Goal: Transaction & Acquisition: Purchase product/service

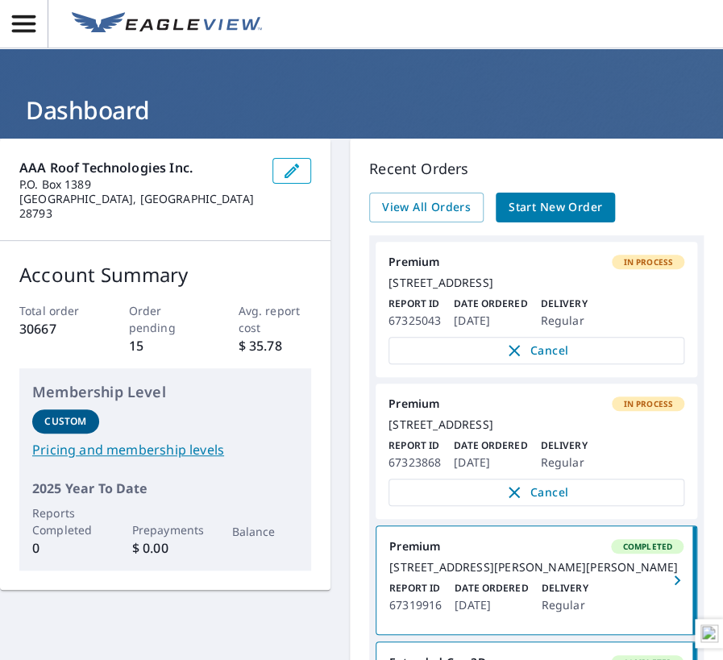
click at [570, 213] on span "Start New Order" at bounding box center [556, 208] width 94 height 20
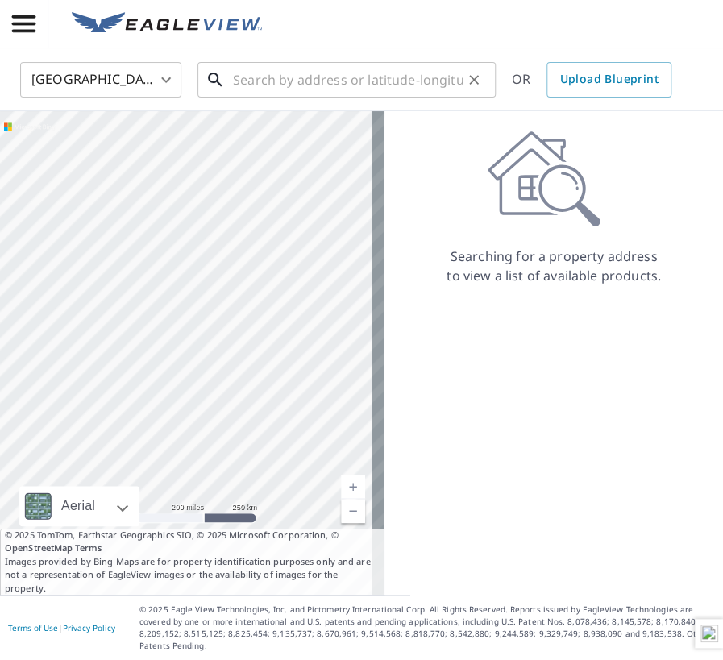
drag, startPoint x: 398, startPoint y: 87, endPoint x: 407, endPoint y: 87, distance: 8.9
click at [398, 87] on input "text" at bounding box center [348, 79] width 230 height 45
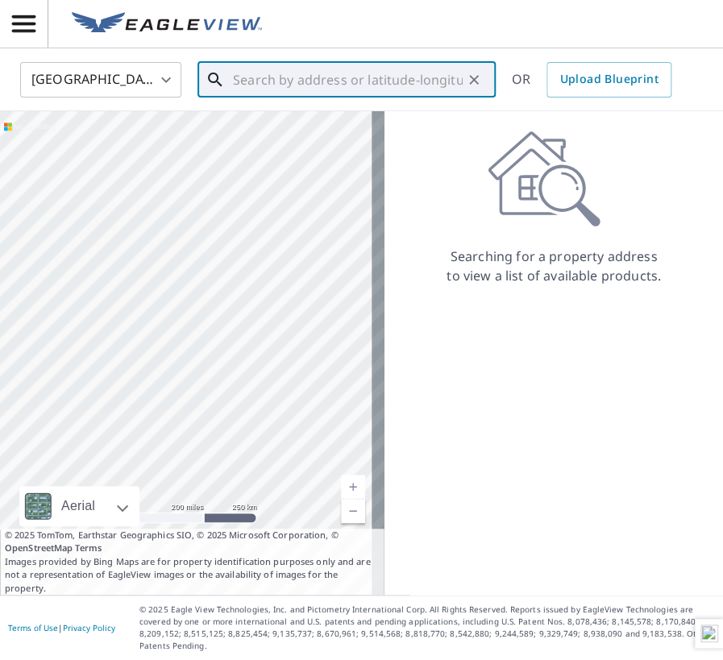
paste input "[STREET_ADDRESS][PERSON_NAME]"
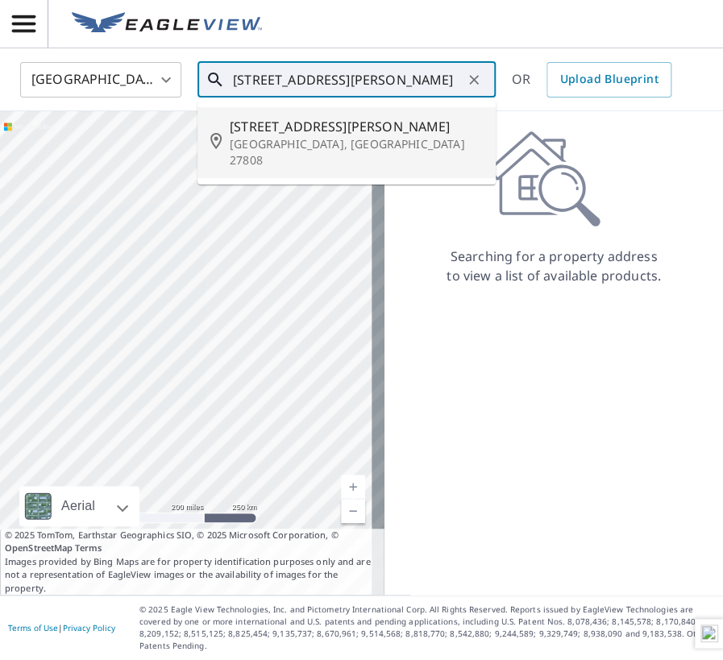
click at [315, 125] on span "[STREET_ADDRESS][PERSON_NAME]" at bounding box center [356, 126] width 253 height 19
type input "[STREET_ADDRESS][PERSON_NAME]"
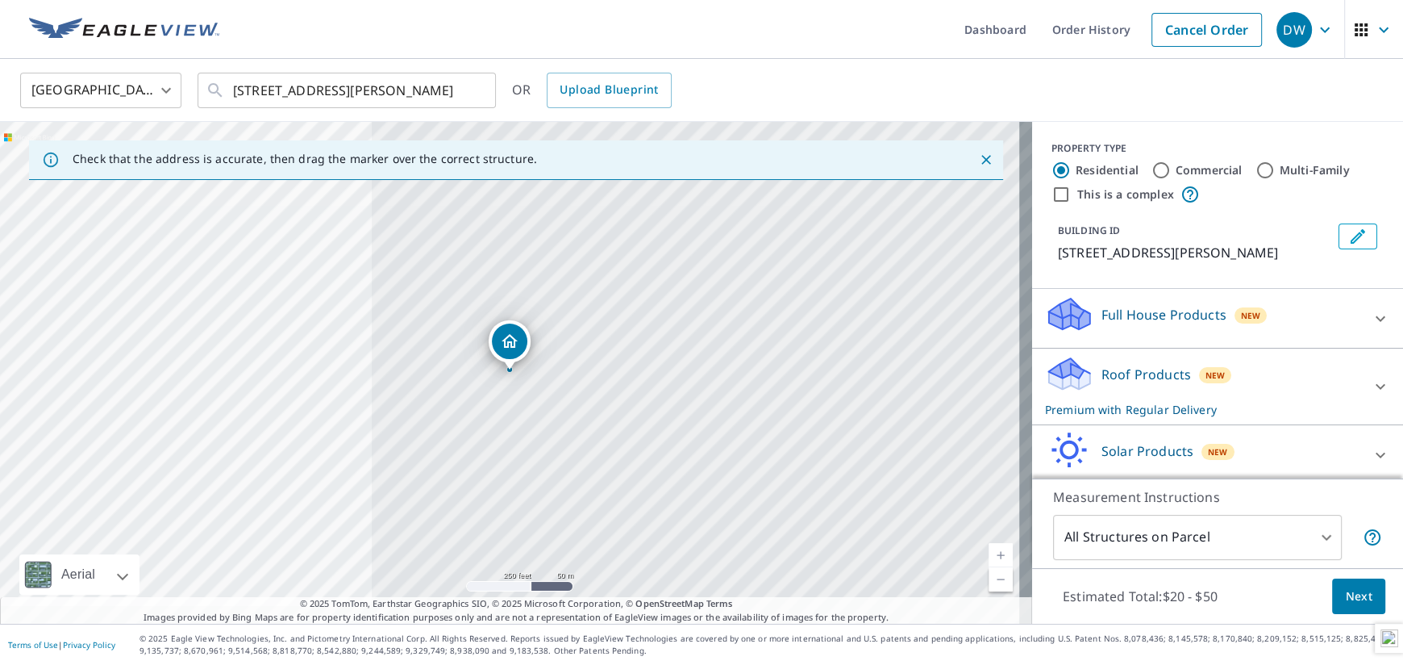
click at [723, 310] on icon at bounding box center [1380, 318] width 19 height 19
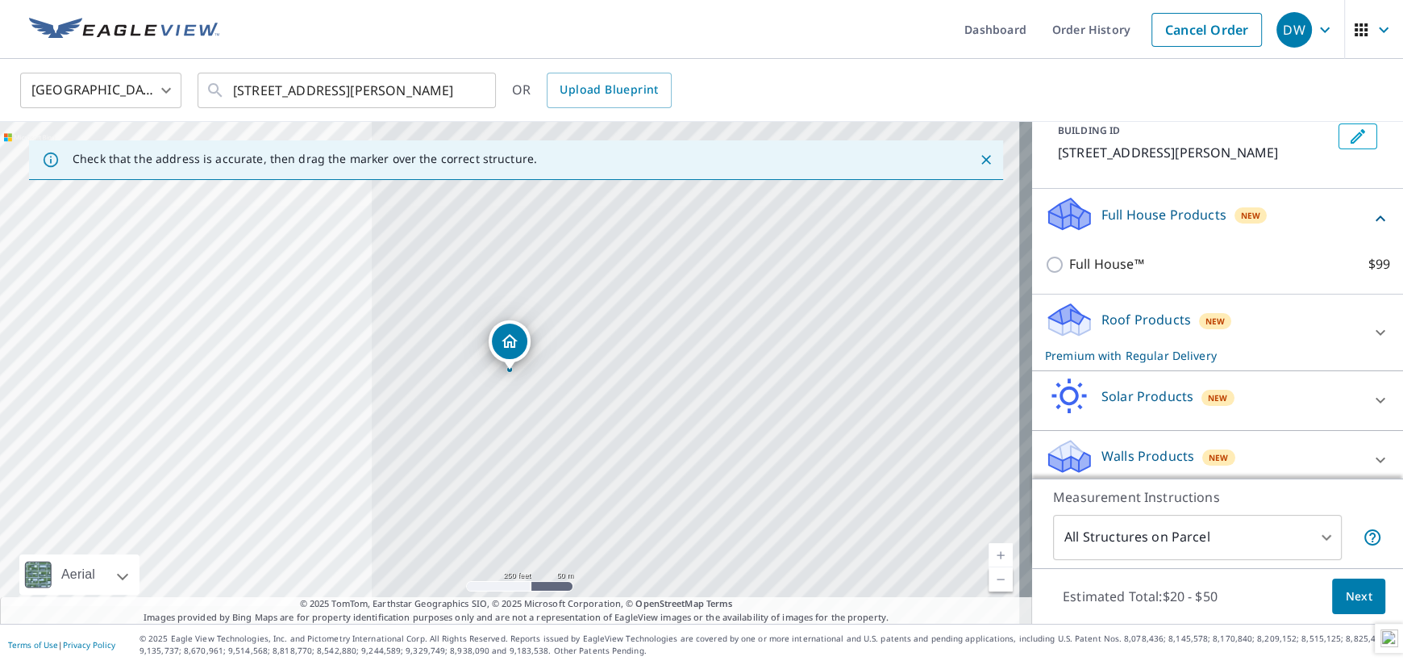
scroll to position [110, 0]
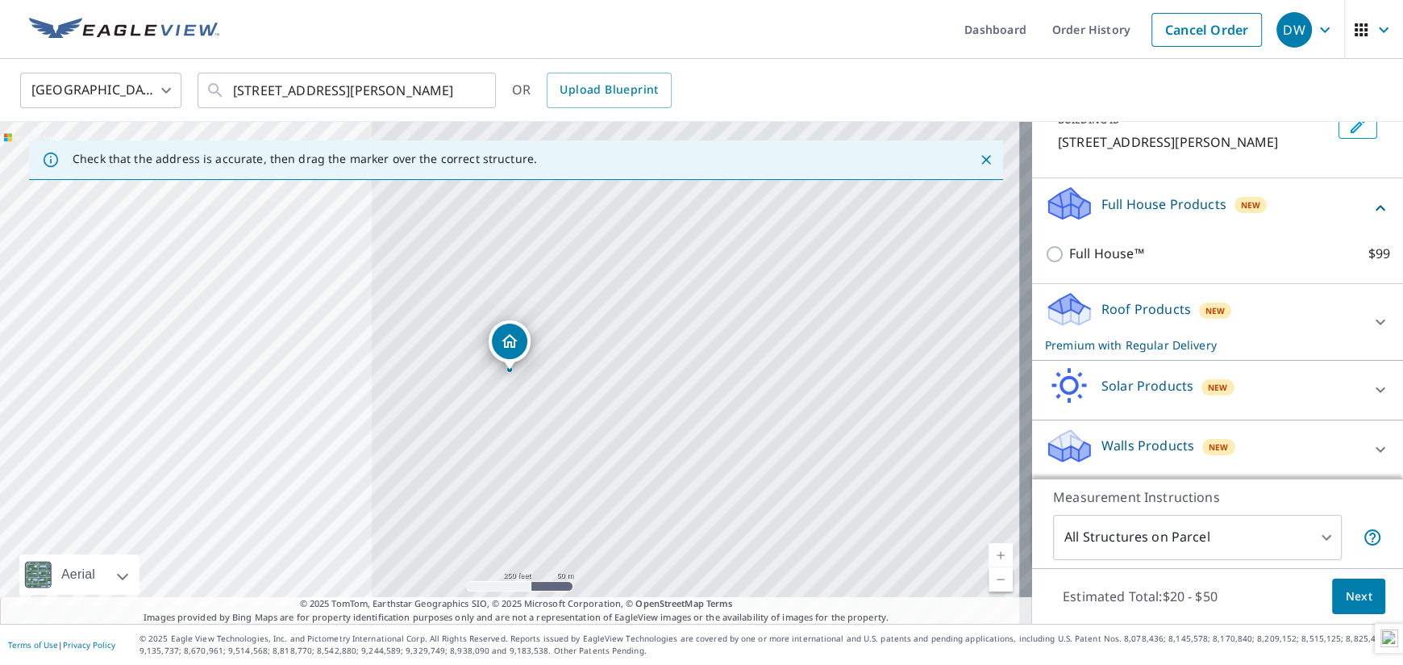
click at [723, 441] on icon at bounding box center [1380, 449] width 19 height 19
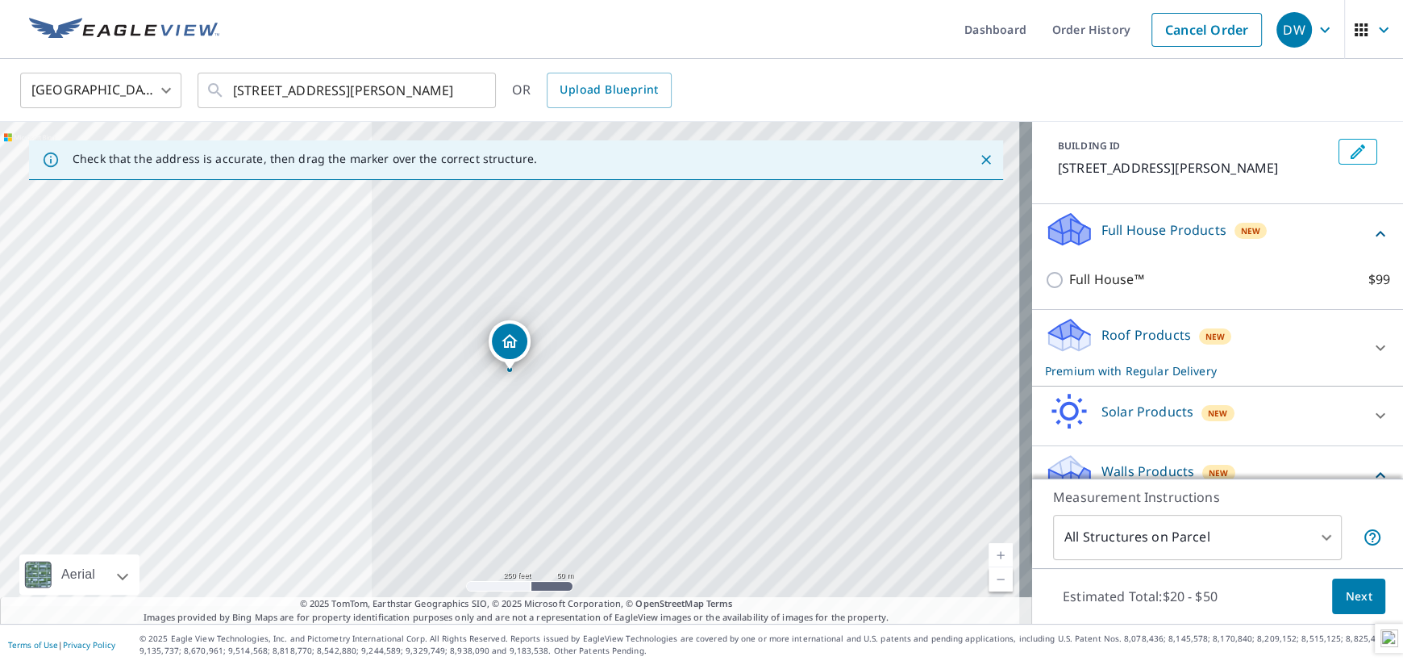
scroll to position [123, 0]
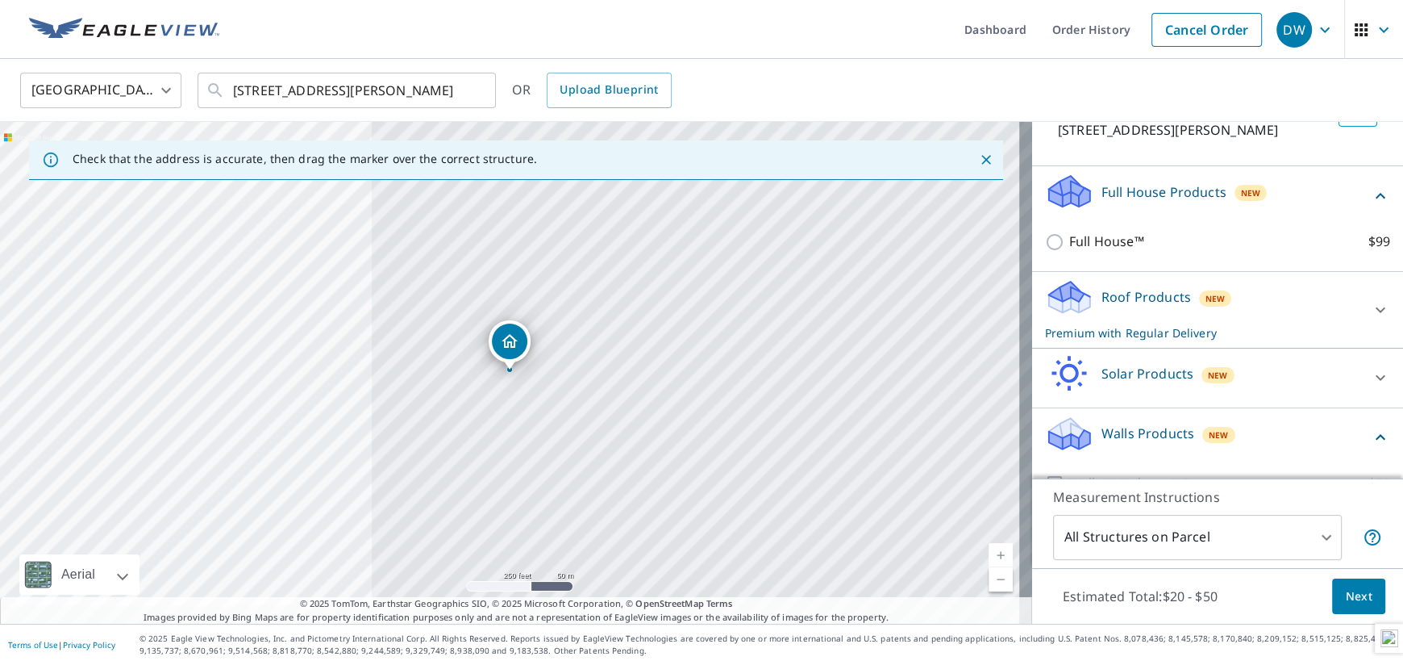
click at [723, 298] on div at bounding box center [1380, 309] width 39 height 39
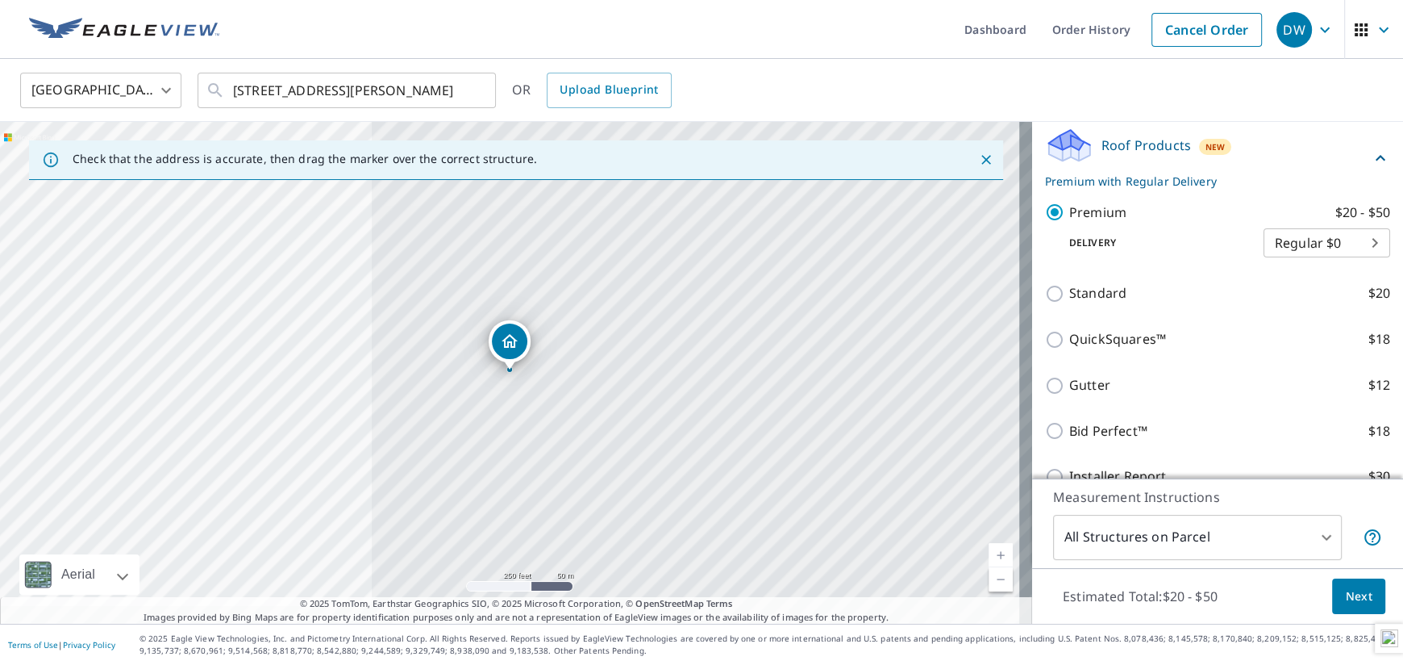
scroll to position [283, 0]
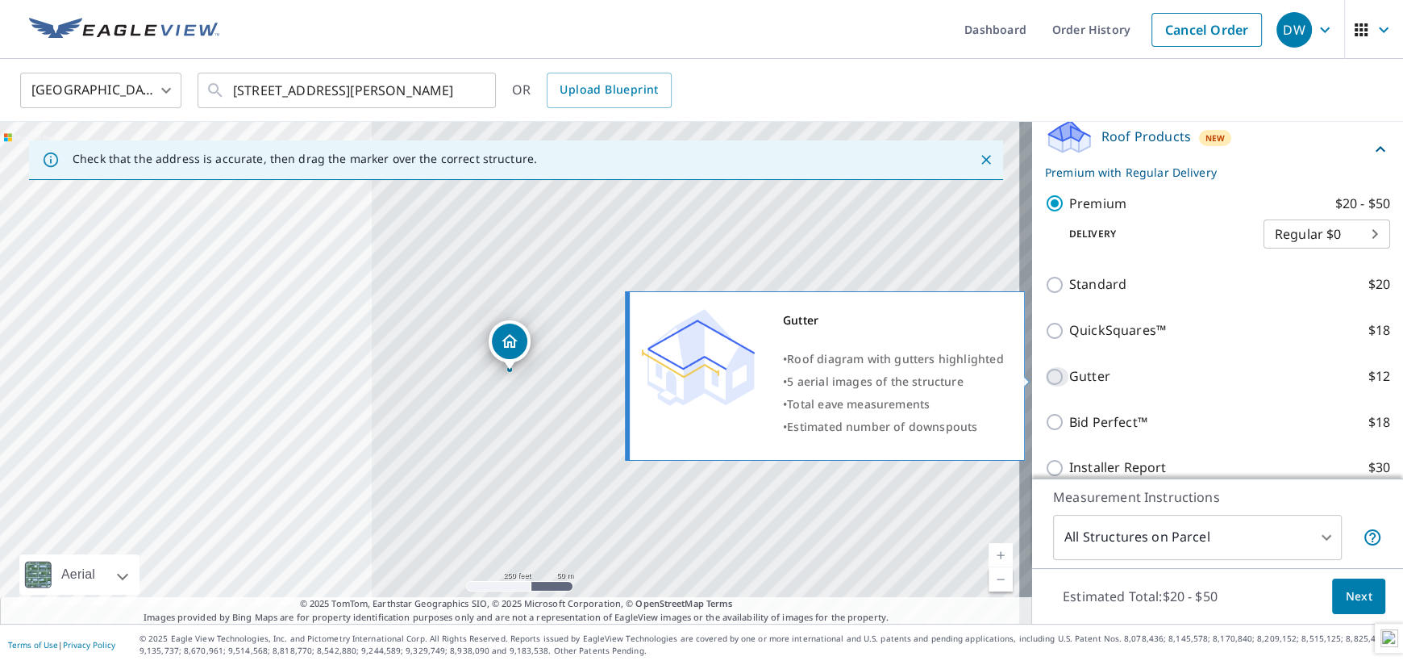
click at [723, 377] on input "Gutter $12" at bounding box center [1057, 376] width 24 height 19
checkbox input "true"
type input "1"
checkbox input "false"
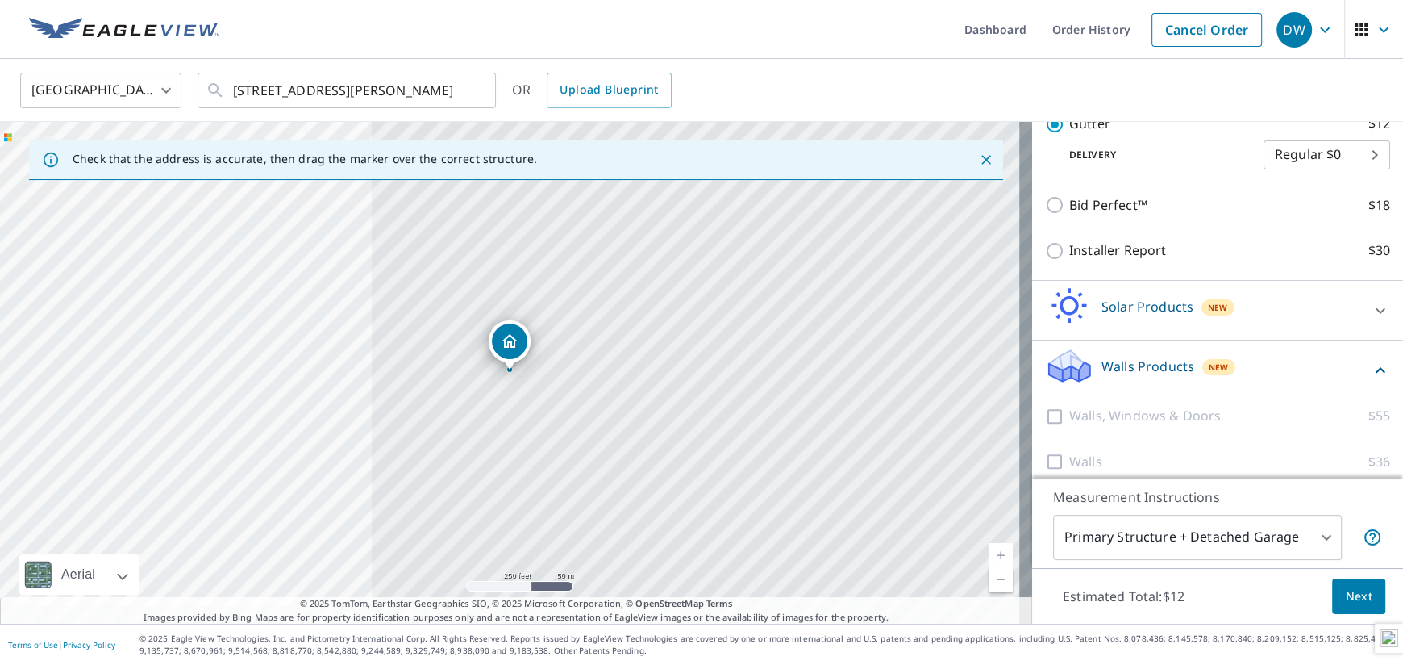
scroll to position [514, 0]
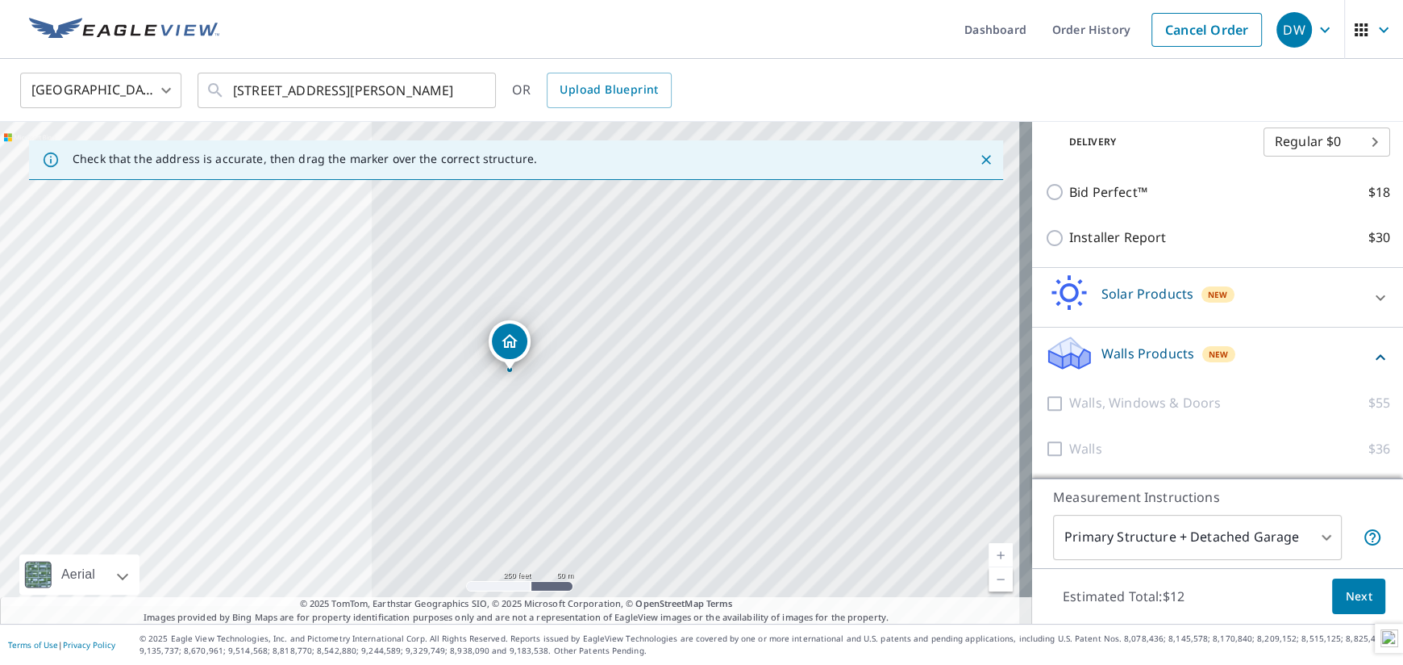
click at [723, 600] on span "Next" at bounding box center [1358, 596] width 27 height 20
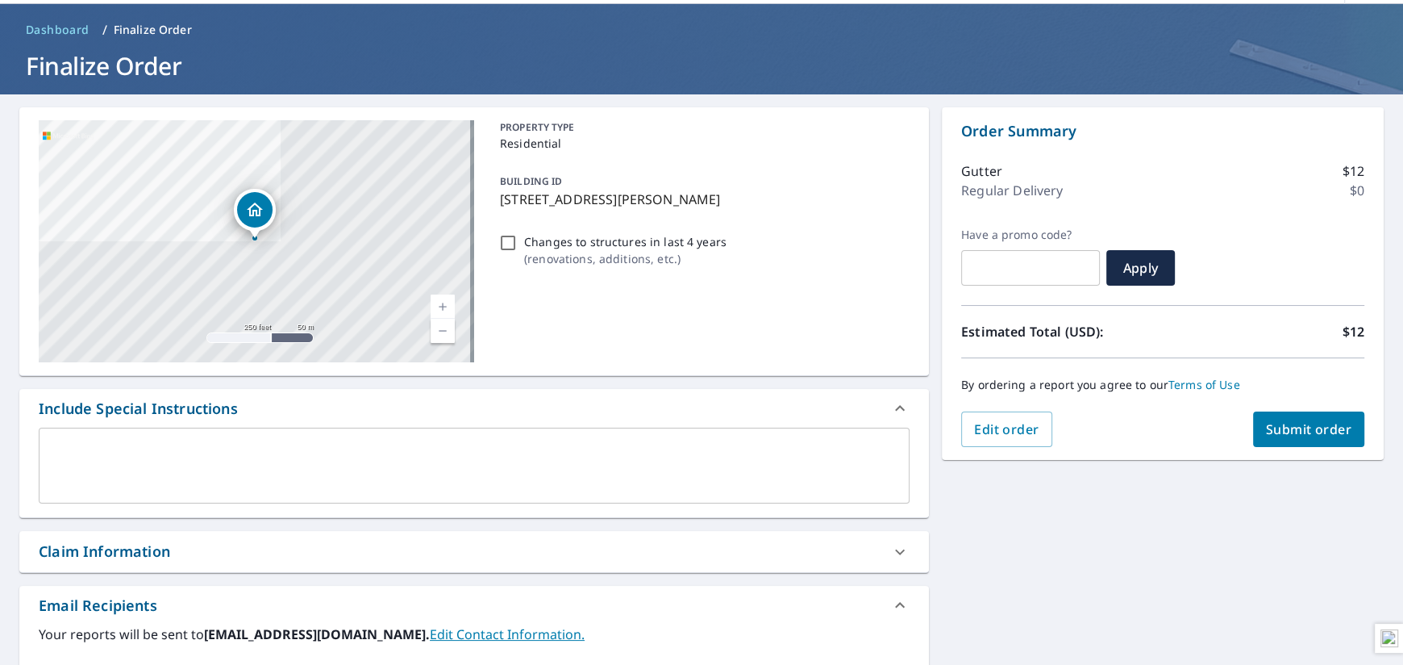
scroll to position [80, 0]
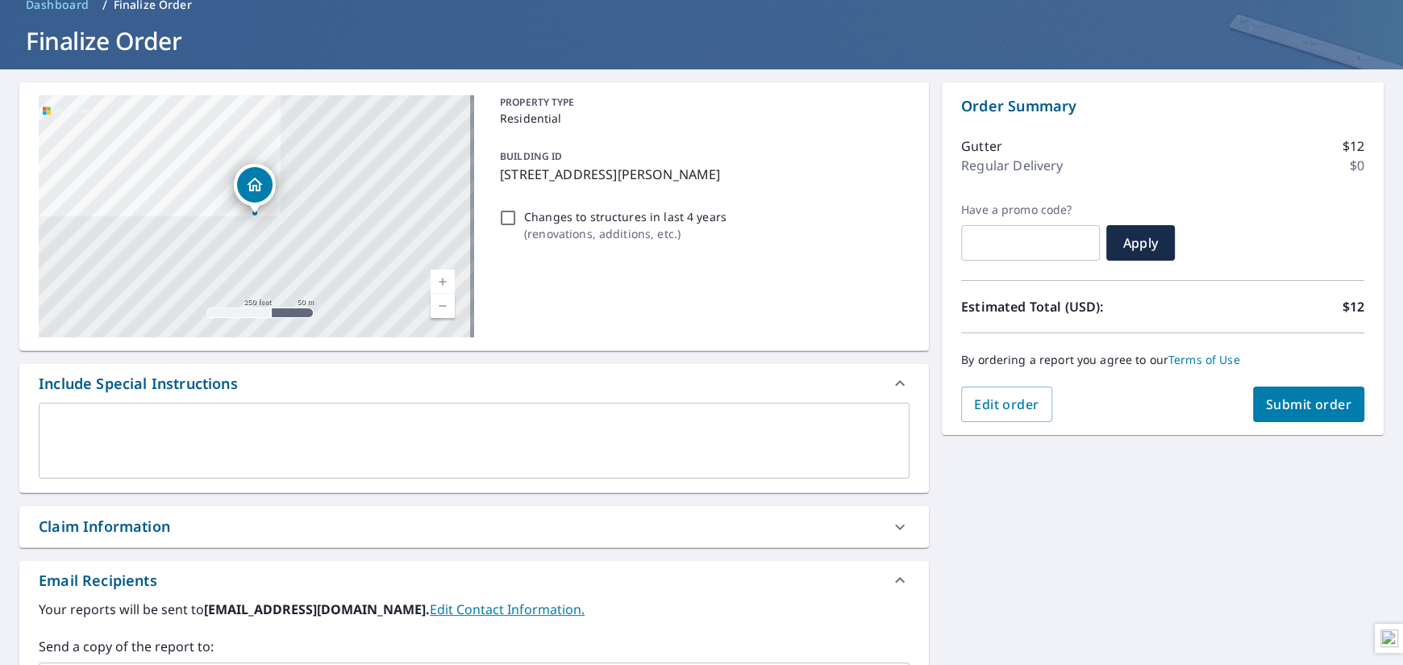
click at [249, 530] on div "Claim Information" at bounding box center [460, 526] width 842 height 22
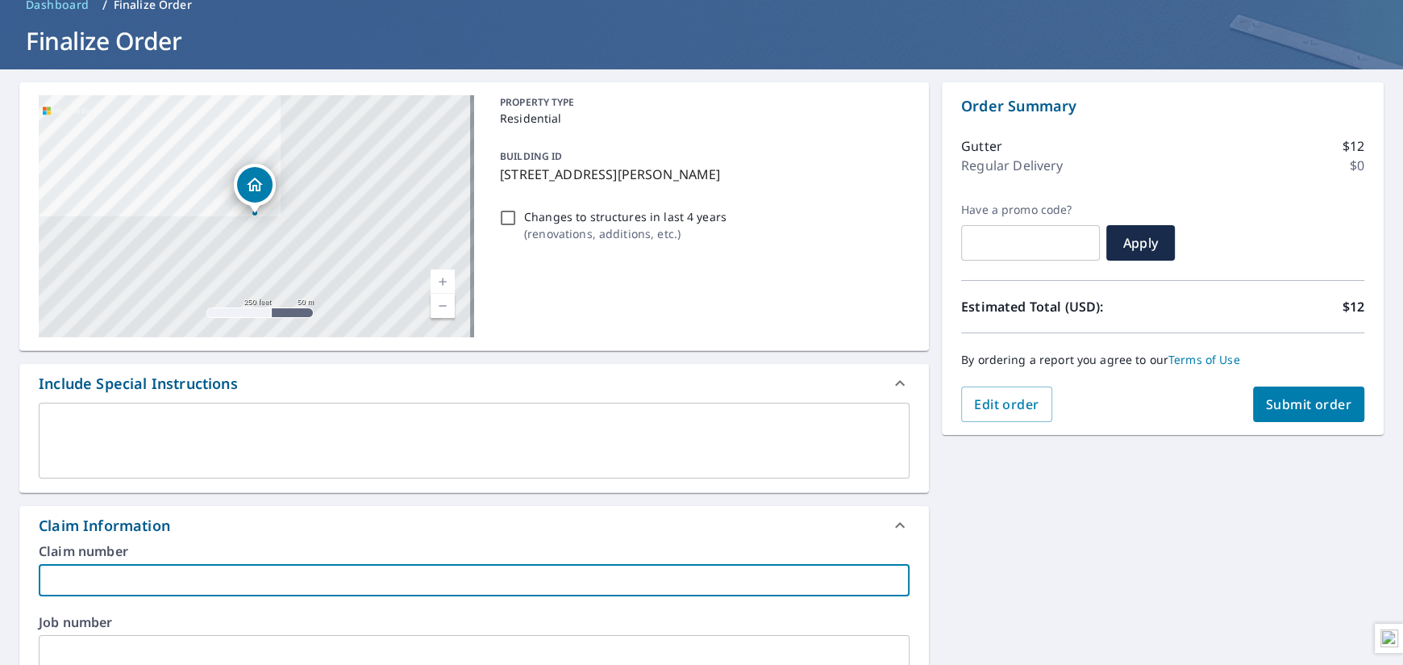
click at [107, 576] on input "text" at bounding box center [474, 580] width 871 height 32
paste input "Fath WoNum # 25-2058"
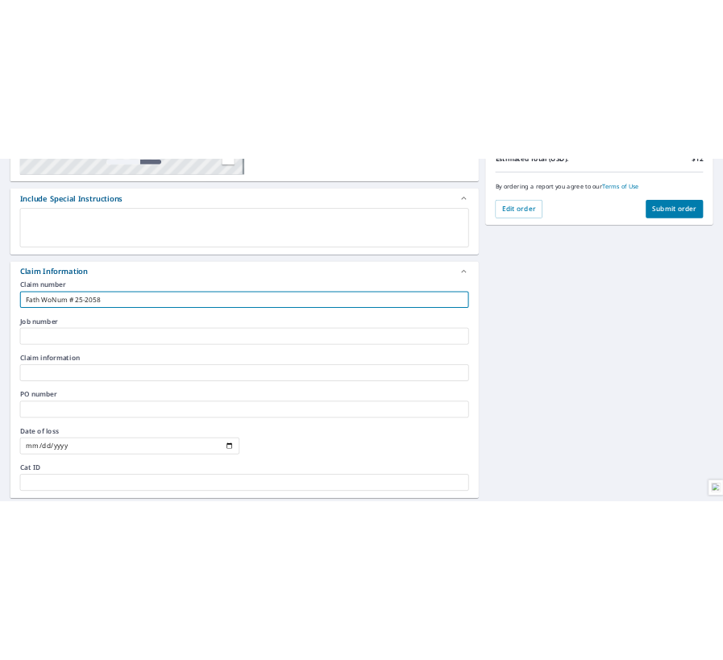
scroll to position [65, 0]
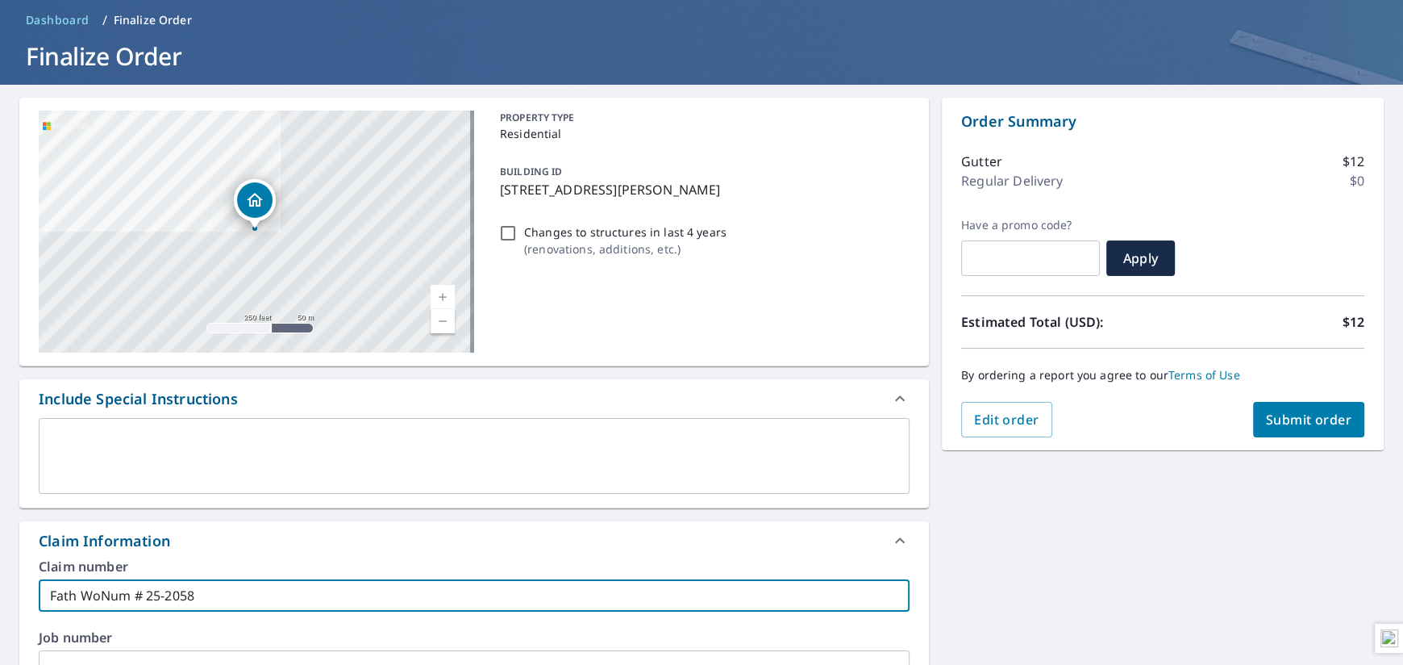
type input "Fath WoNum # 25-2058"
click at [723, 412] on span "Submit order" at bounding box center [1309, 419] width 86 height 18
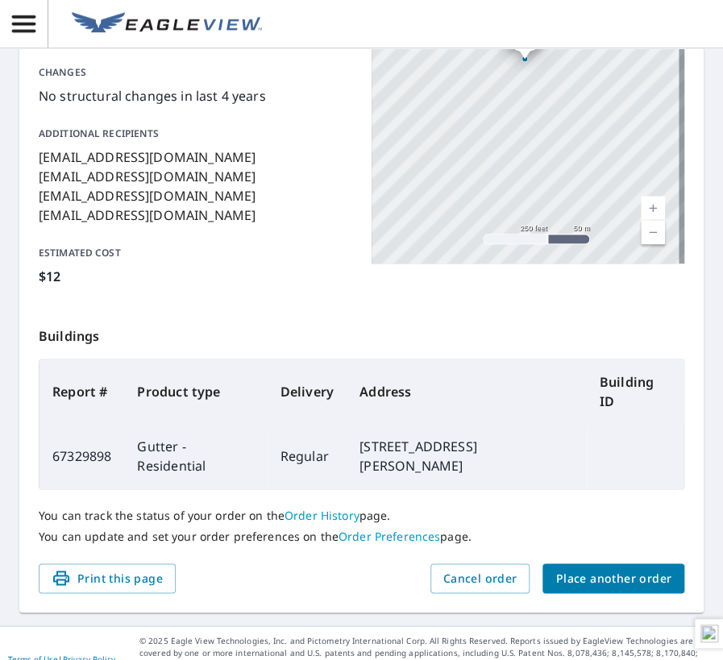
scroll to position [402, 0]
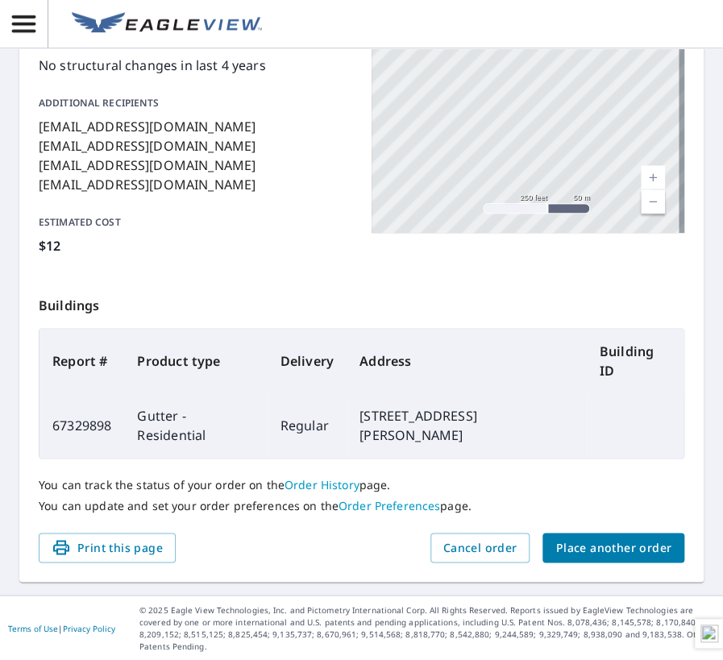
click at [88, 431] on td "67329898" at bounding box center [82, 426] width 85 height 65
click at [80, 425] on td "67329898" at bounding box center [82, 426] width 85 height 65
click at [81, 425] on td "67329898" at bounding box center [82, 426] width 85 height 65
copy td "67329898"
